Goal: Find specific page/section: Find specific page/section

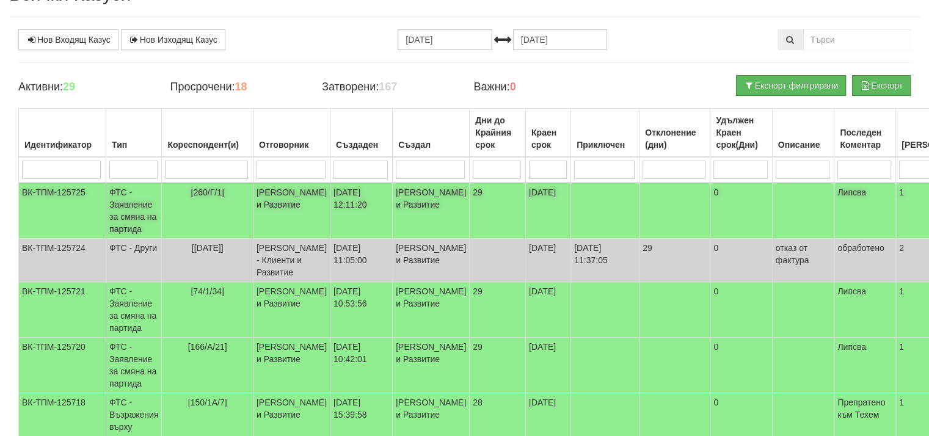
scroll to position [61, 0]
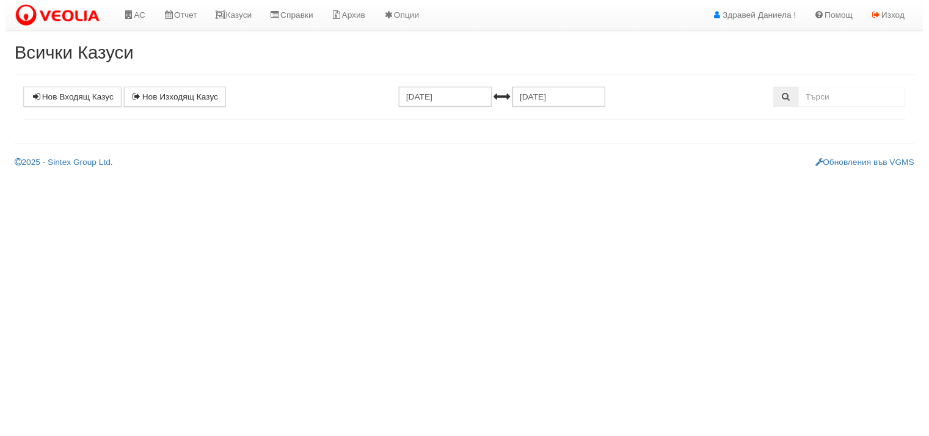
scroll to position [61, 0]
